Goal: Task Accomplishment & Management: Manage account settings

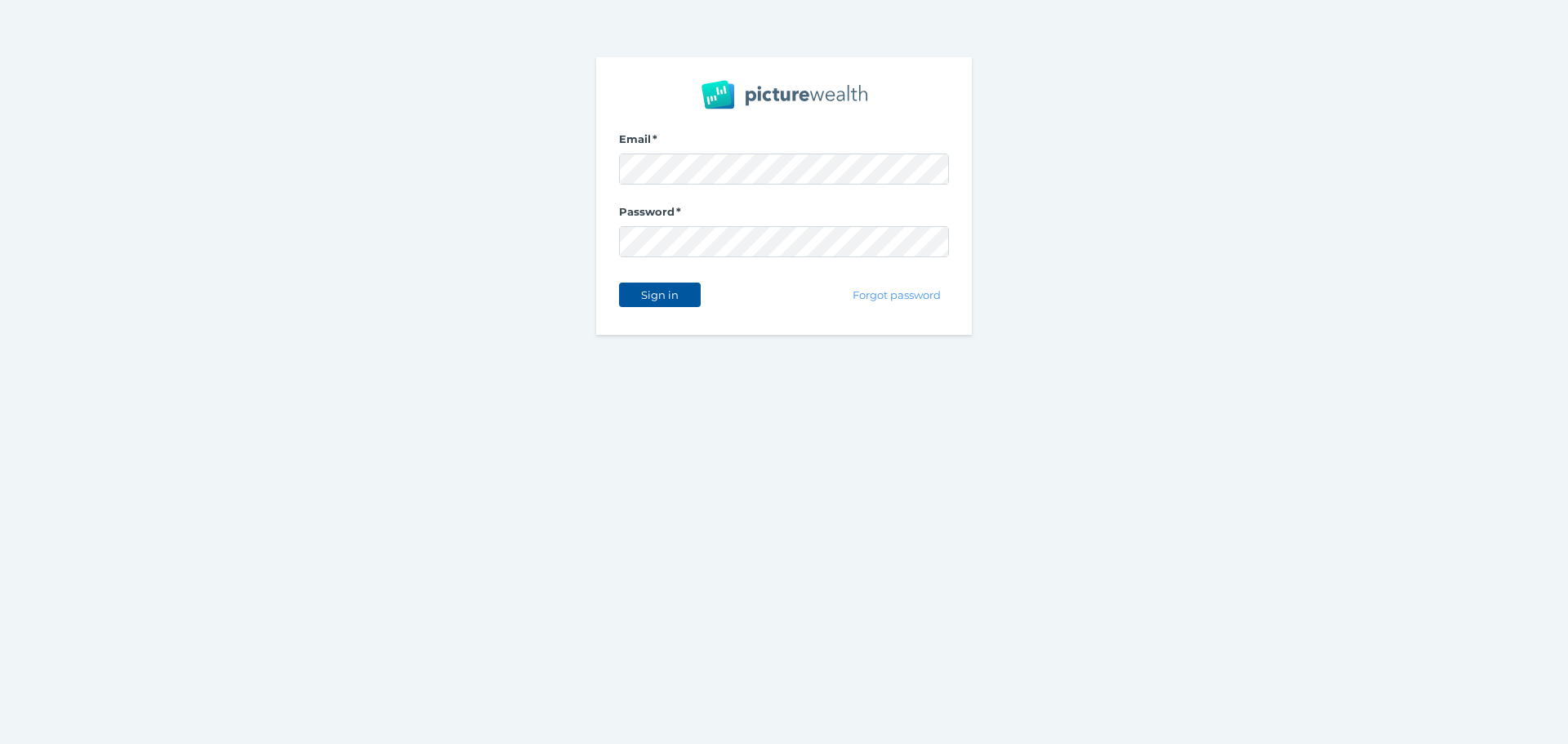
click at [653, 288] on span "Sign in" at bounding box center [659, 294] width 51 height 13
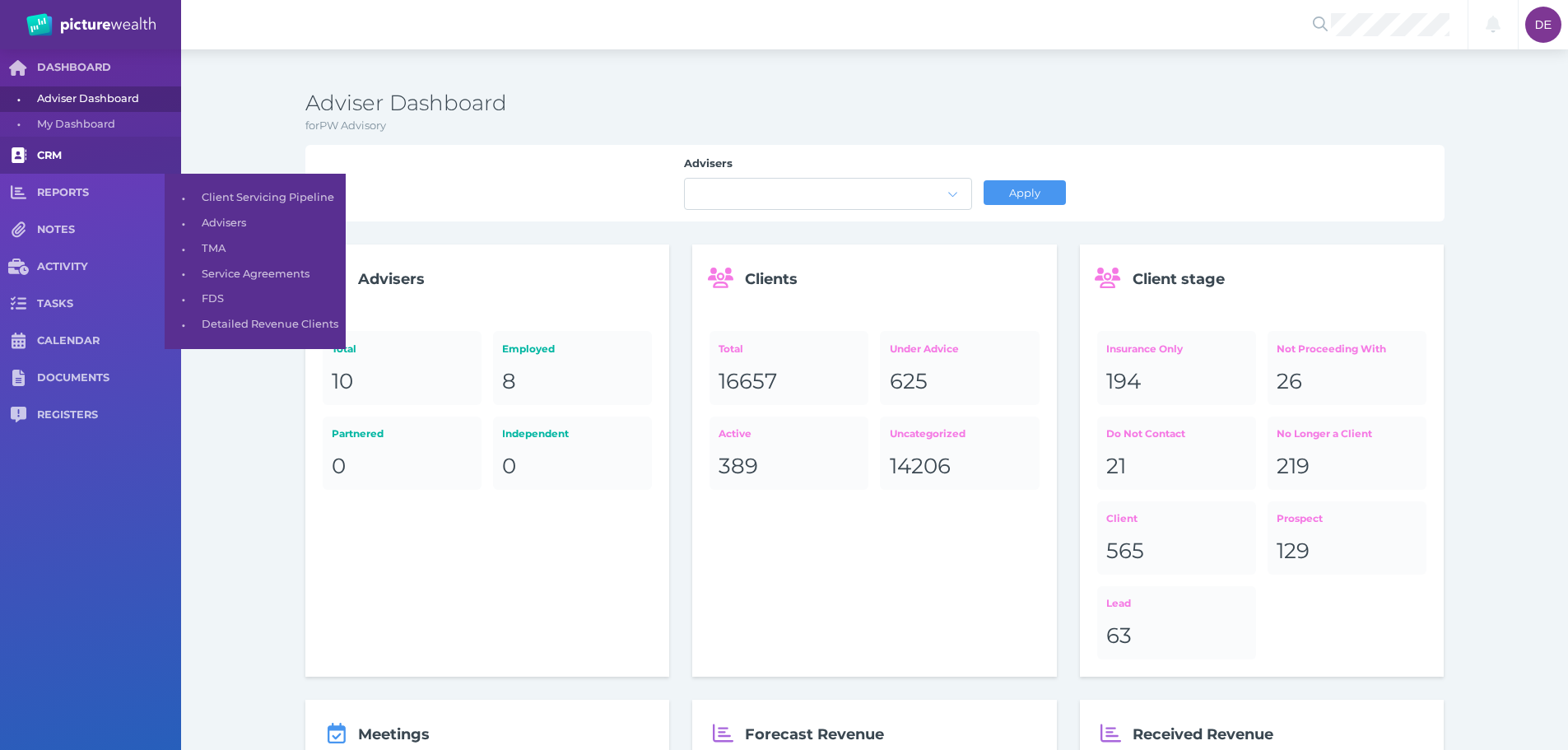
click at [103, 165] on link "CRM" at bounding box center [90, 155] width 181 height 37
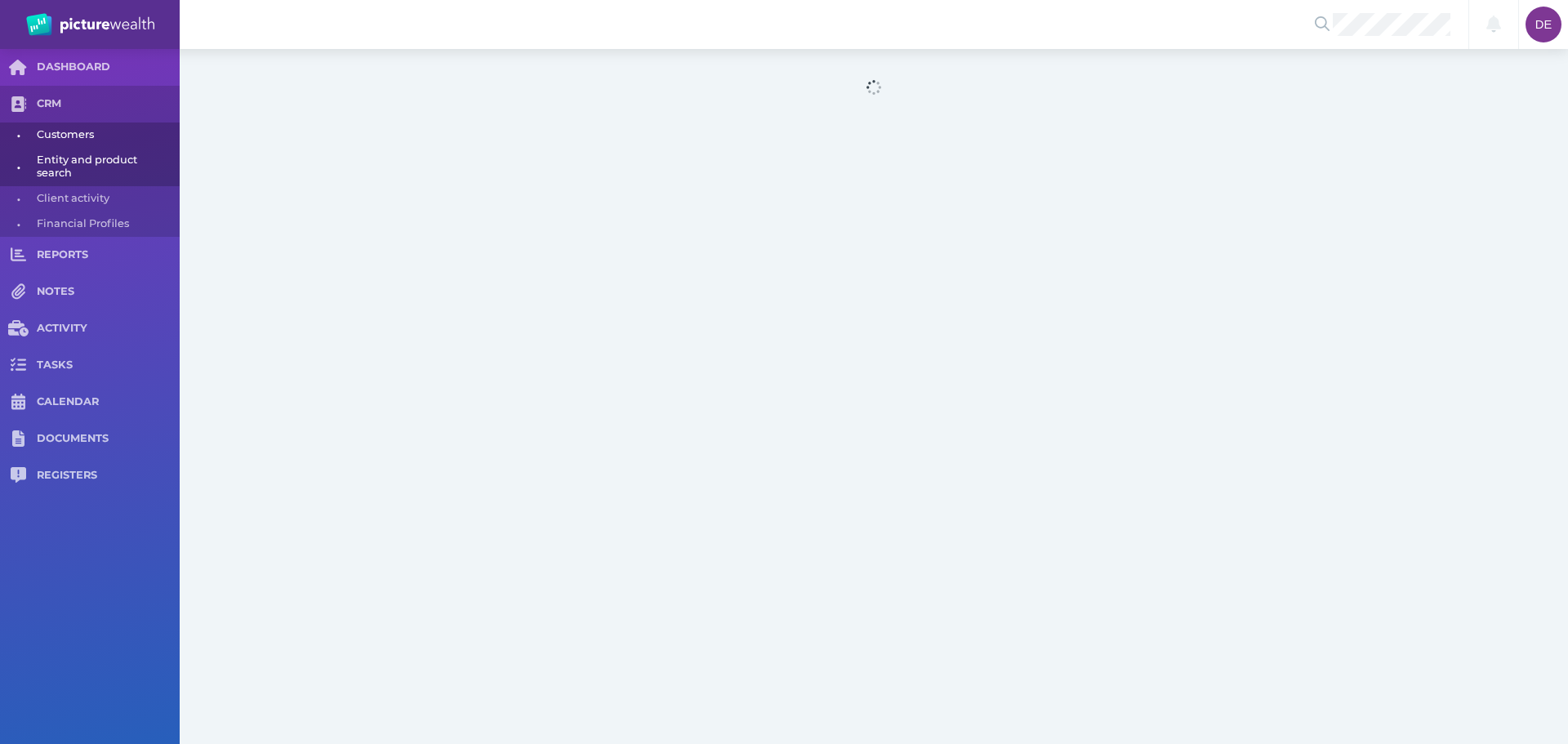
select select "25"
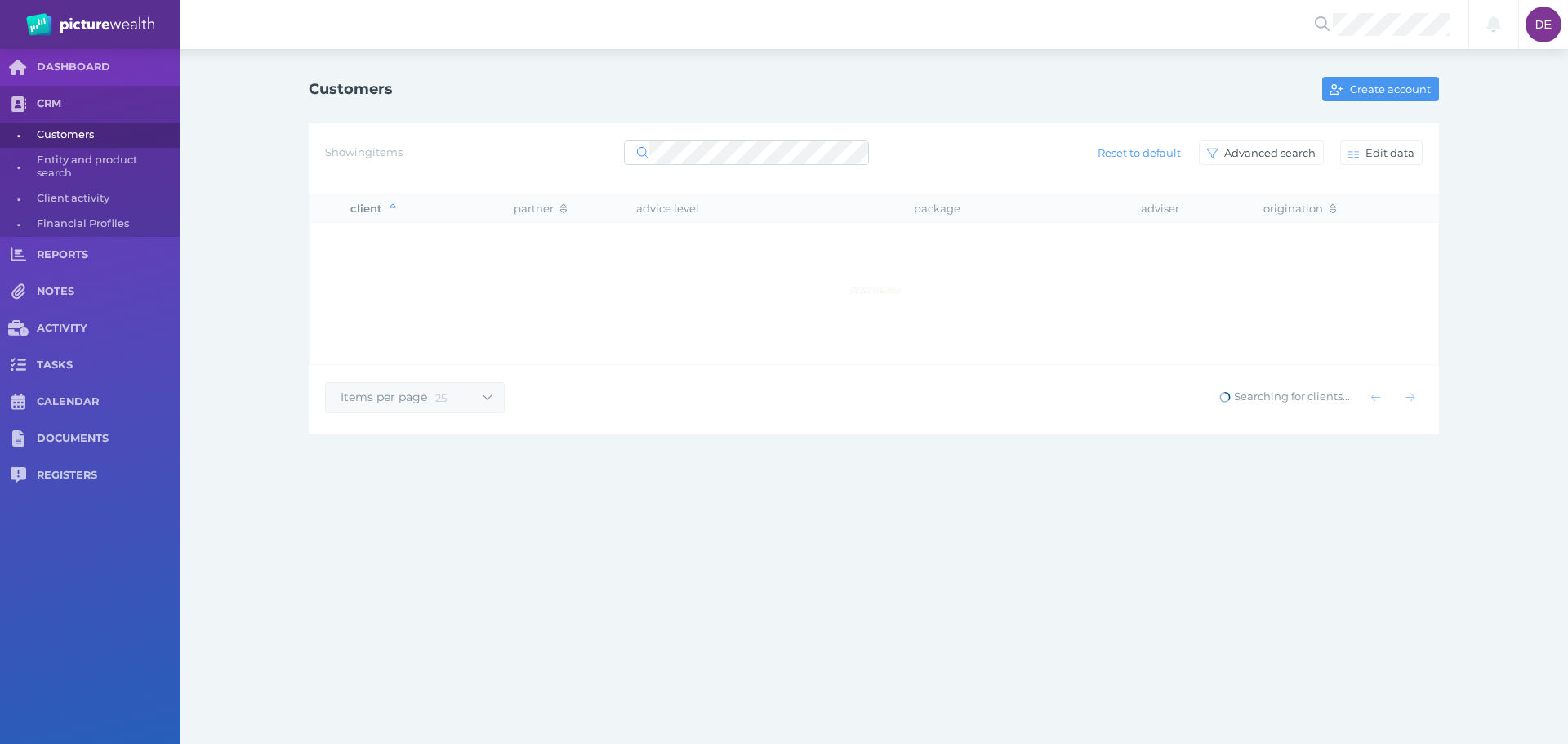
click at [772, 166] on div at bounding box center [746, 153] width 245 height 30
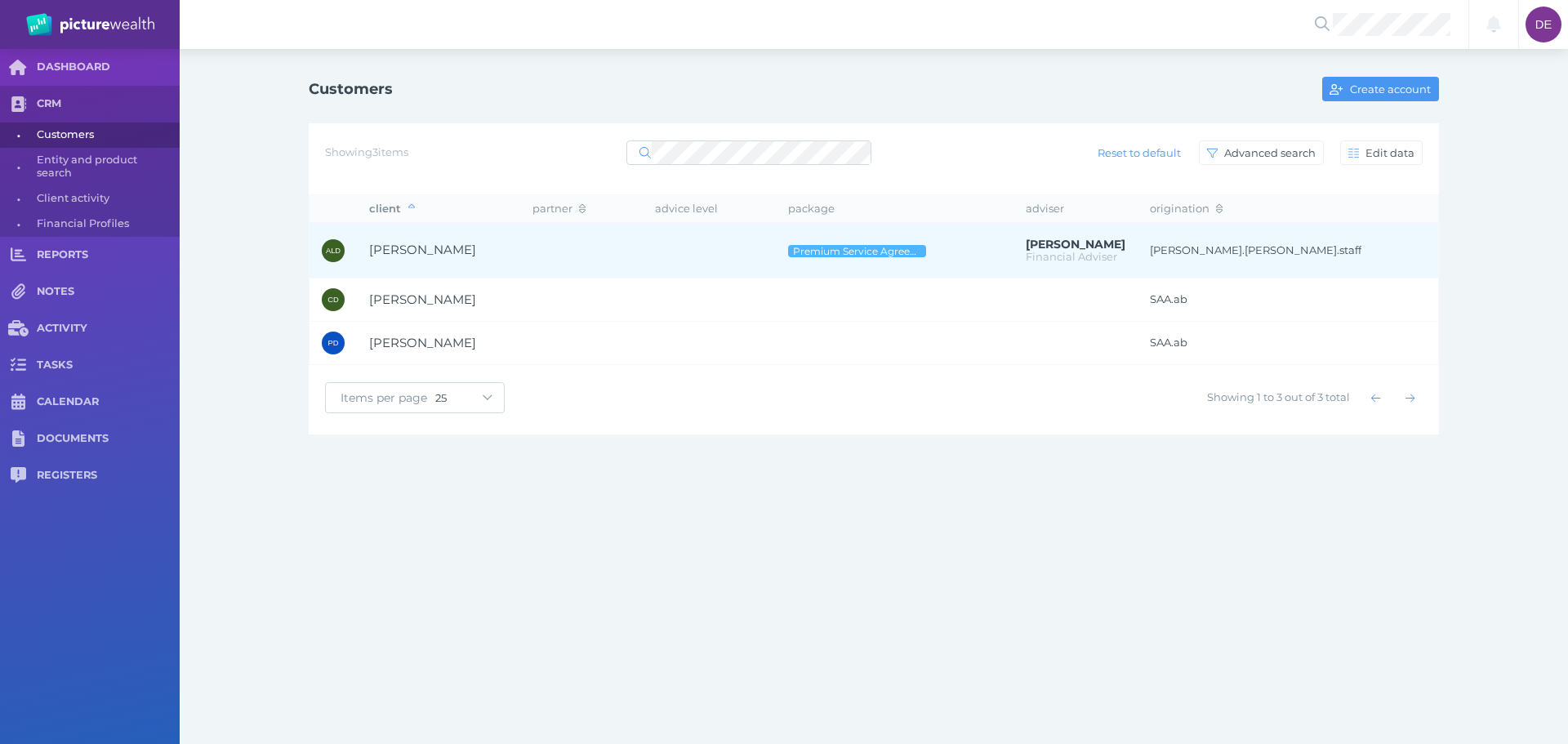
click at [676, 243] on td at bounding box center [709, 250] width 133 height 56
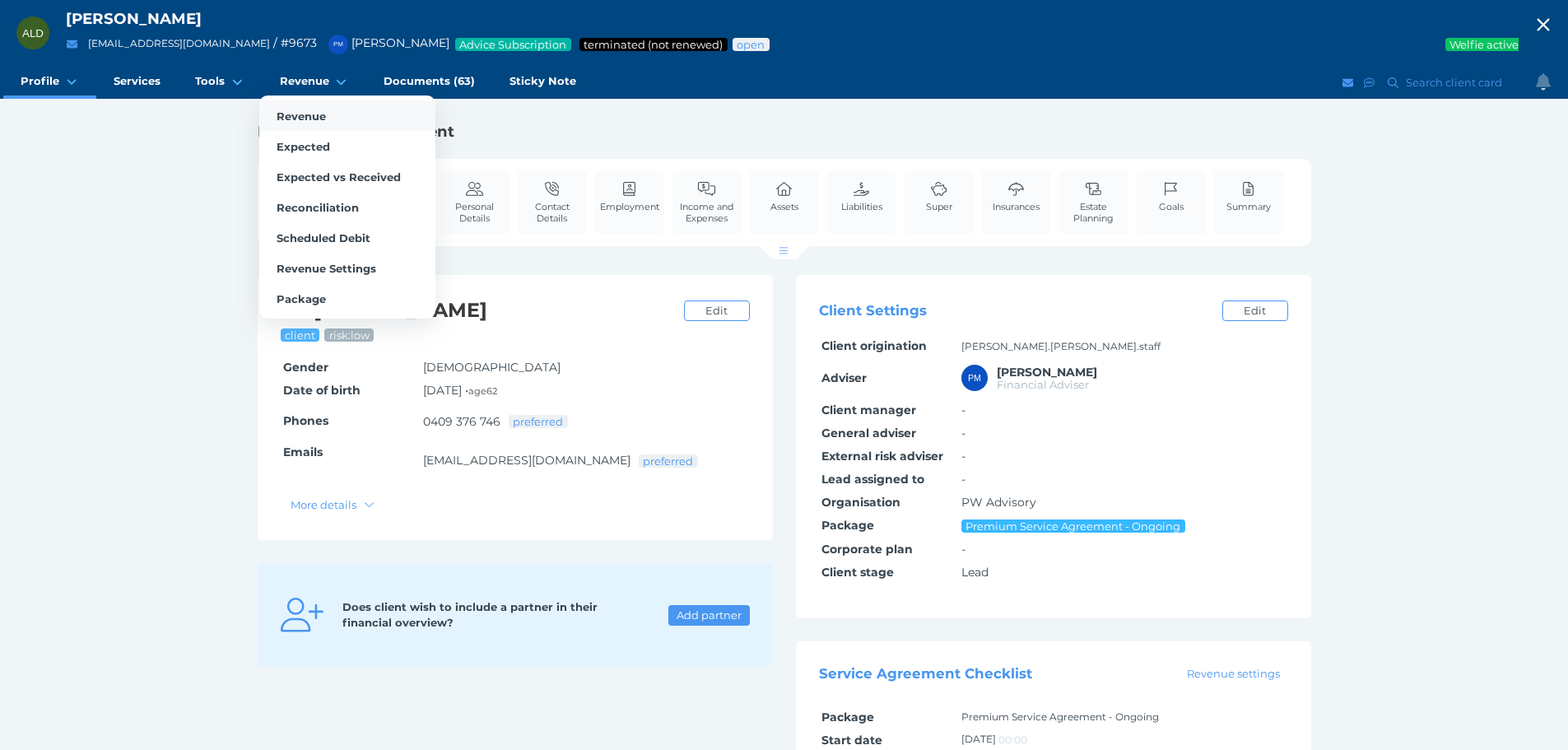
click at [312, 110] on span "Revenue" at bounding box center [301, 116] width 50 height 13
select select "25"
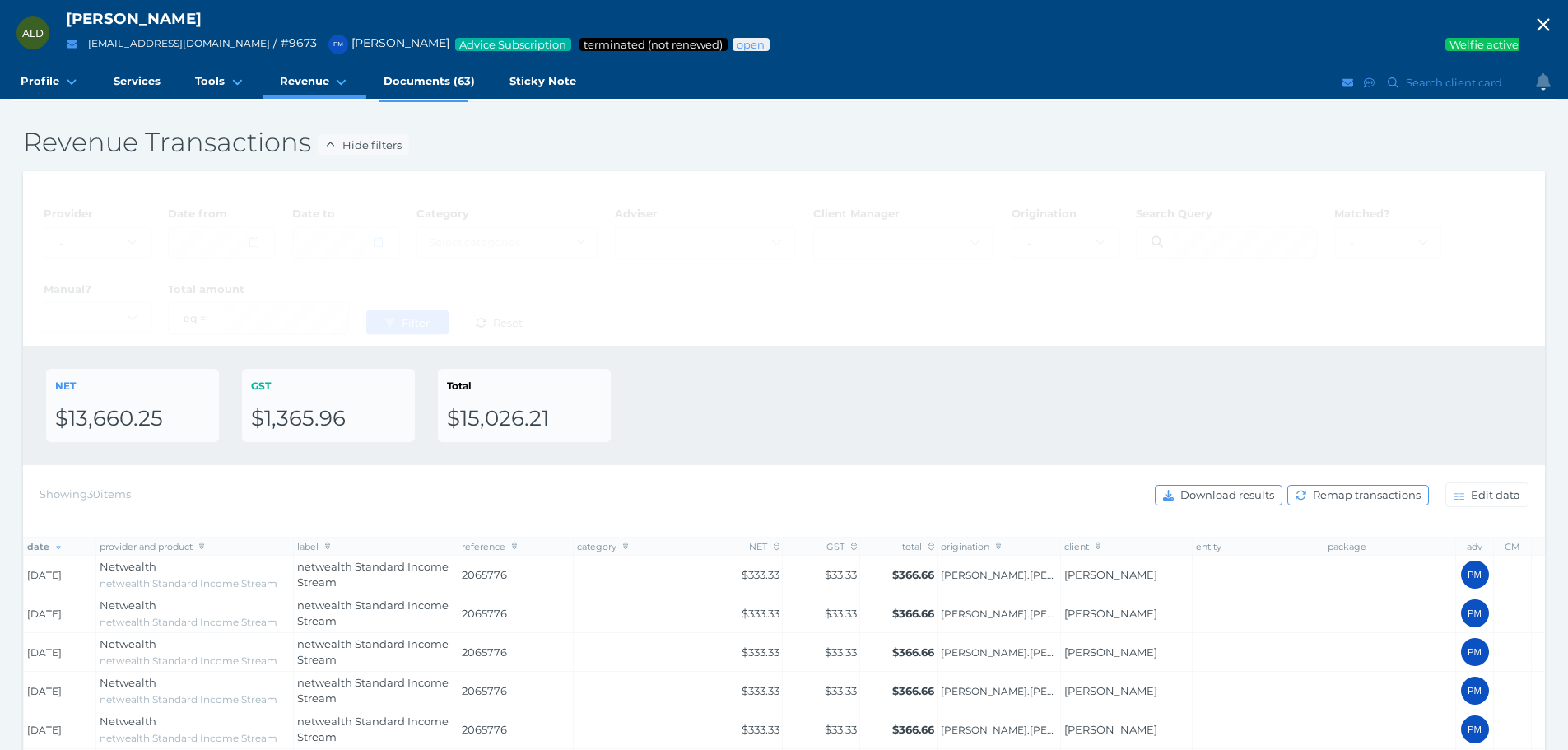
scroll to position [83, 0]
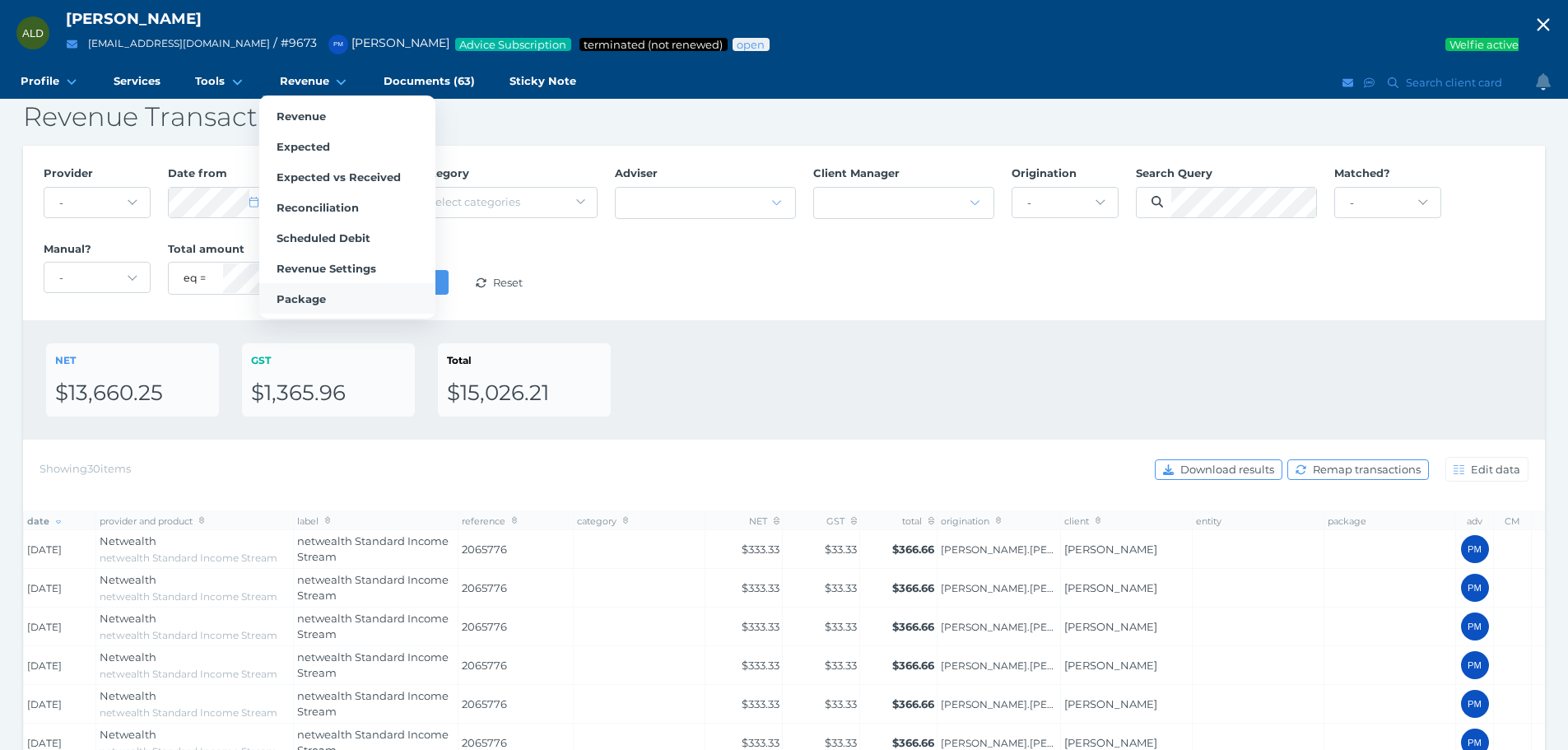
click at [328, 292] on link "Package" at bounding box center [347, 298] width 177 height 30
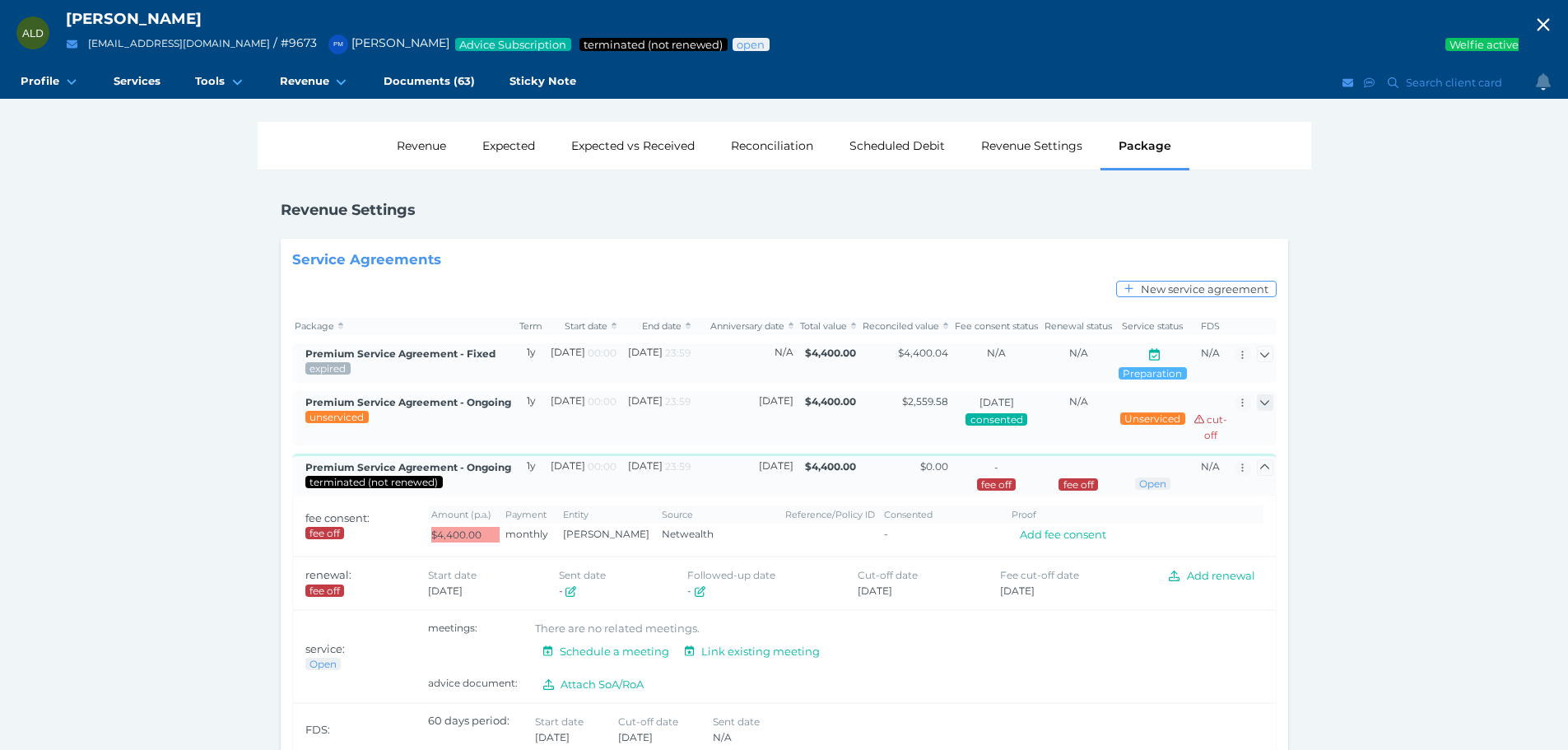
click at [1262, 397] on icon "button" at bounding box center [1264, 402] width 10 height 10
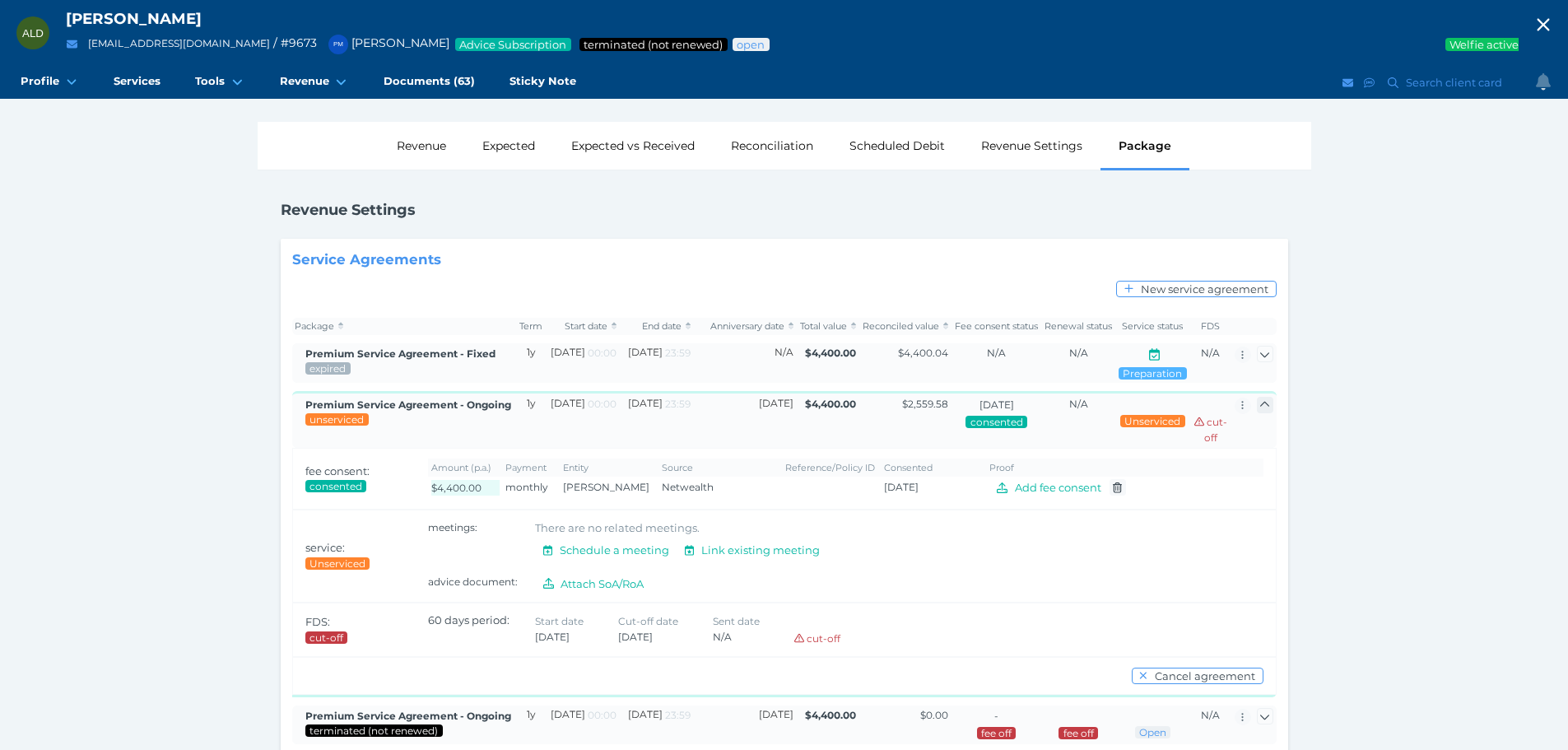
click at [1262, 397] on button "button" at bounding box center [1266, 406] width 17 height 17
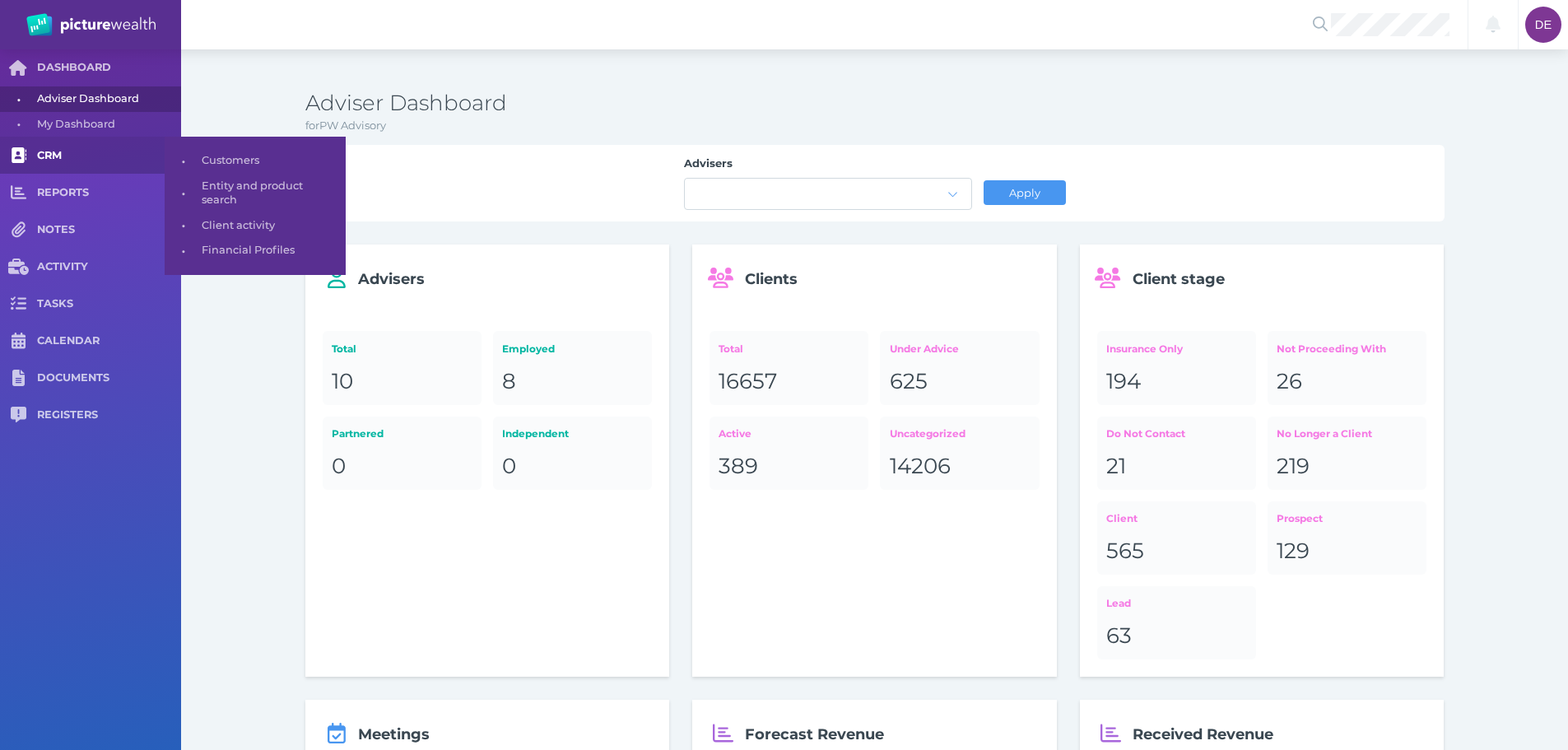
click at [90, 163] on link "CRM" at bounding box center [90, 155] width 181 height 37
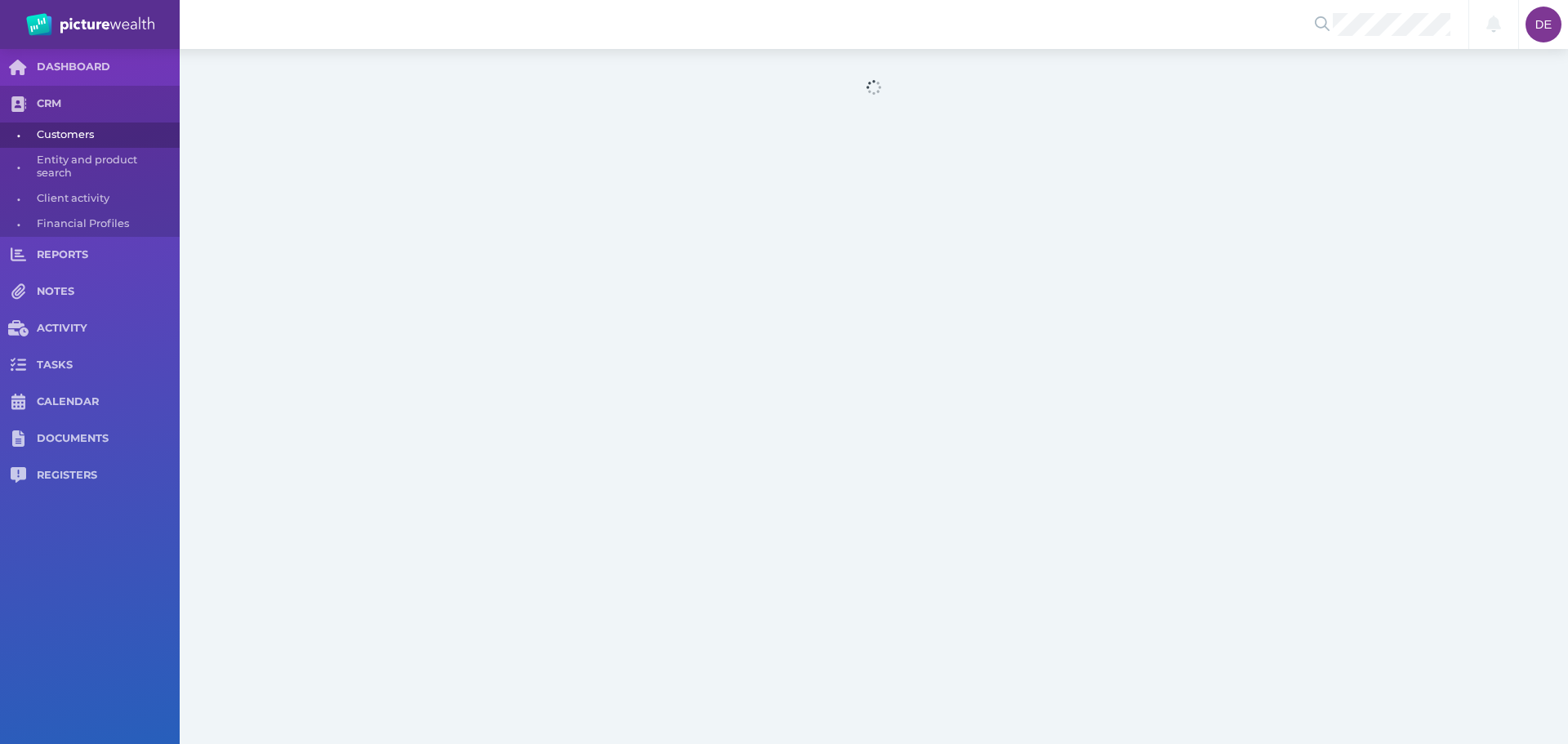
select select "25"
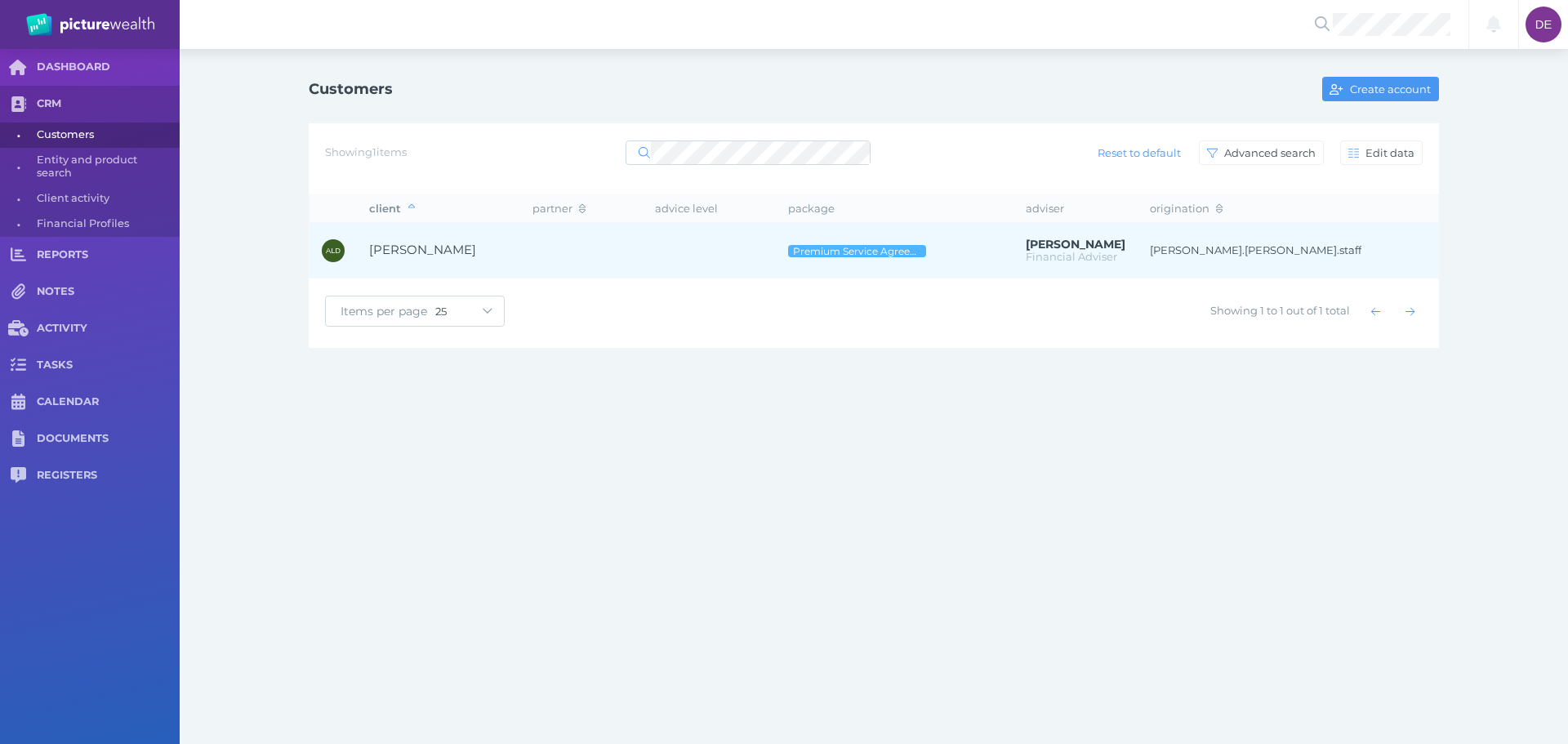
click at [548, 253] on td at bounding box center [581, 250] width 123 height 56
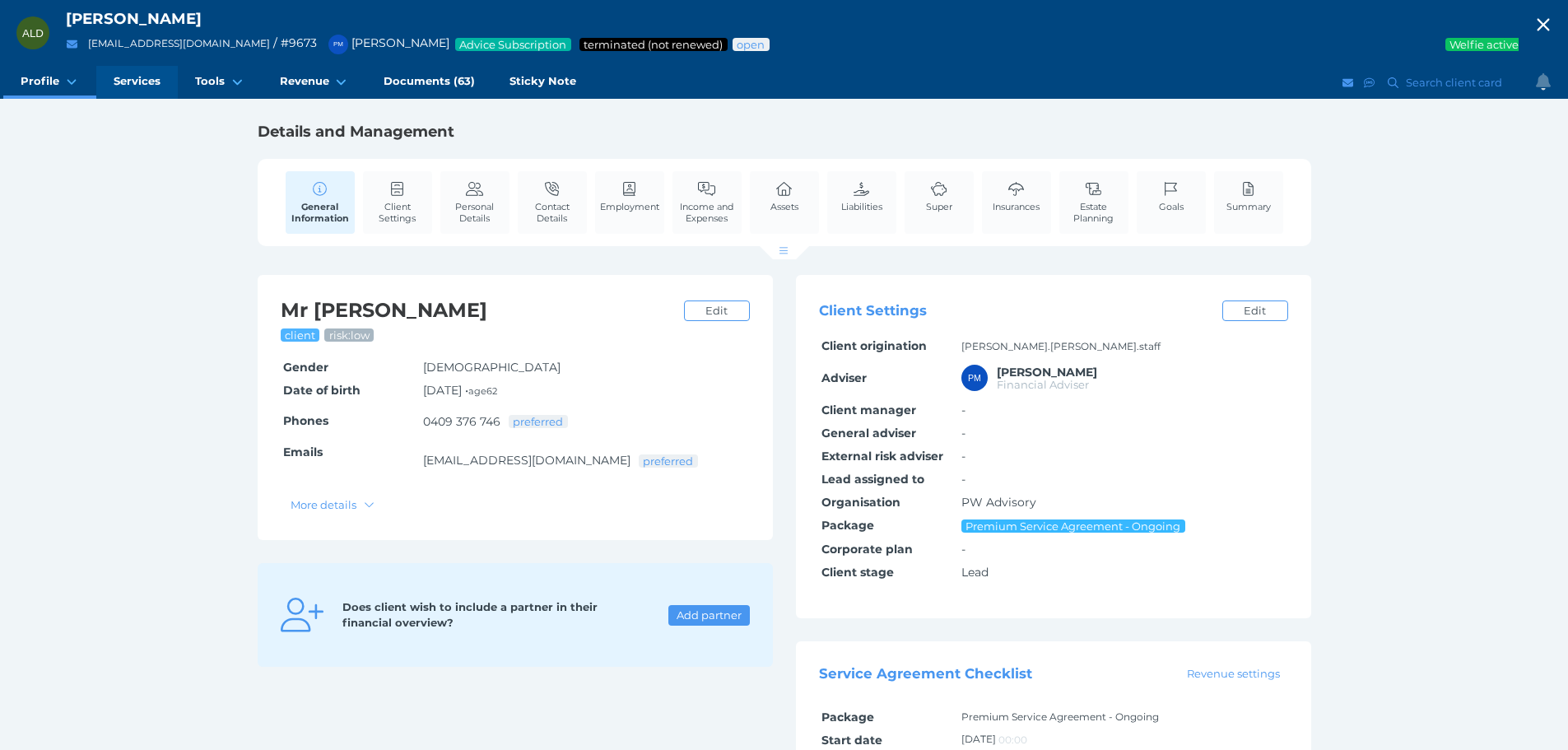
click at [150, 85] on span "Services" at bounding box center [137, 81] width 47 height 14
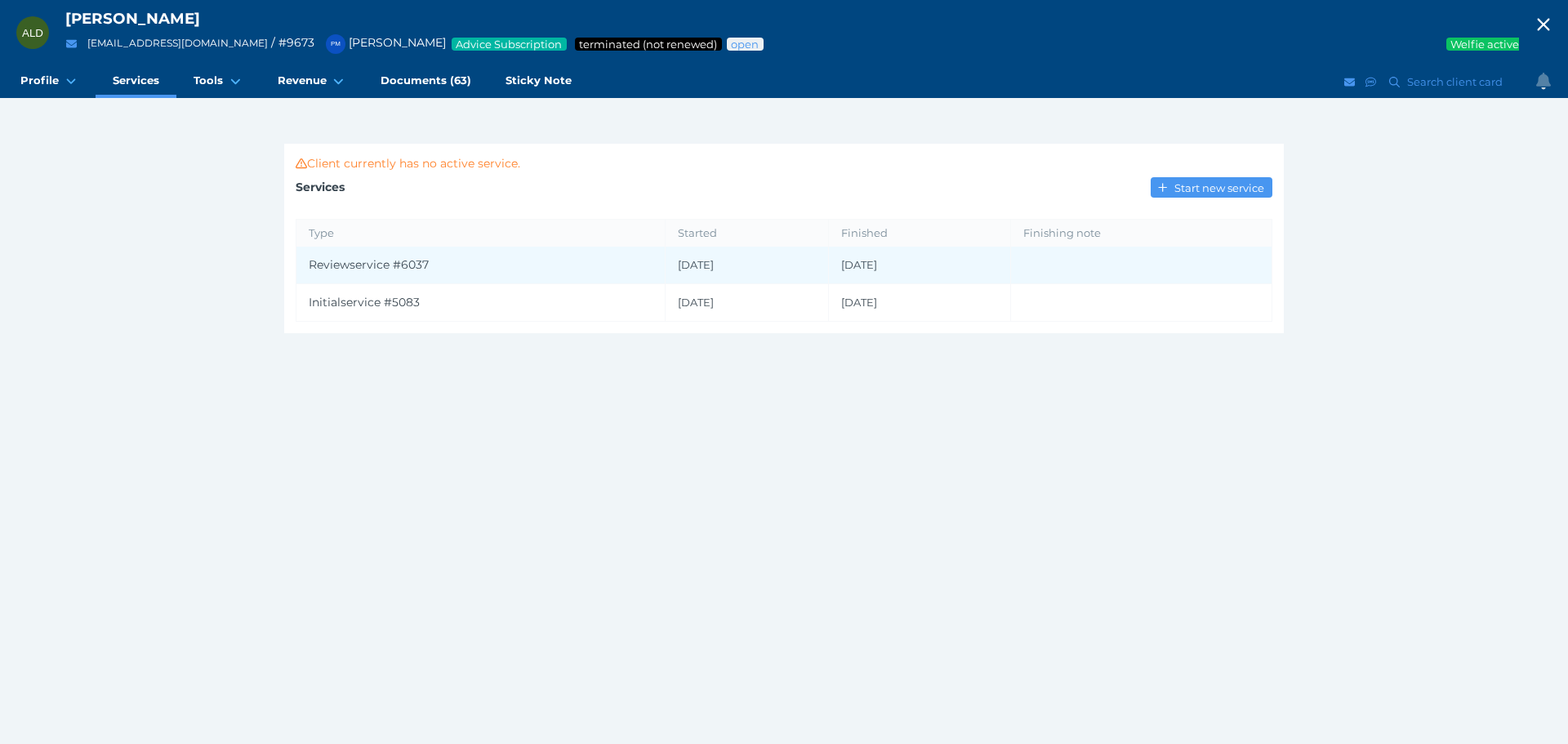
drag, startPoint x: 497, startPoint y: 430, endPoint x: 446, endPoint y: 279, distance: 159.4
click at [498, 430] on div "ALD [PERSON_NAME] [EMAIL_ADDRESS][DOMAIN_NAME] / # 9673 PM [PERSON_NAME] Advice…" at bounding box center [784, 372] width 1568 height 744
